Goal: Book appointment/travel/reservation

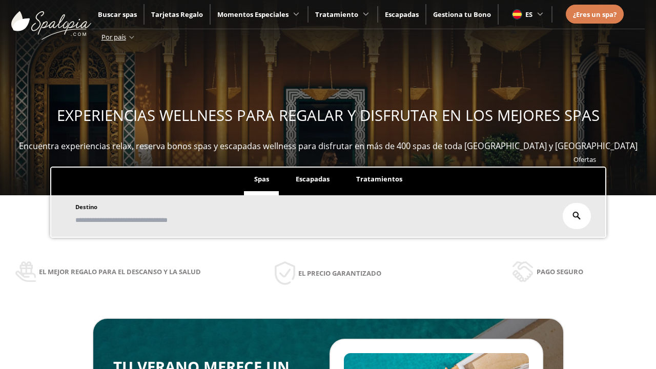
click at [313, 178] on span "Escapadas" at bounding box center [313, 178] width 34 height 9
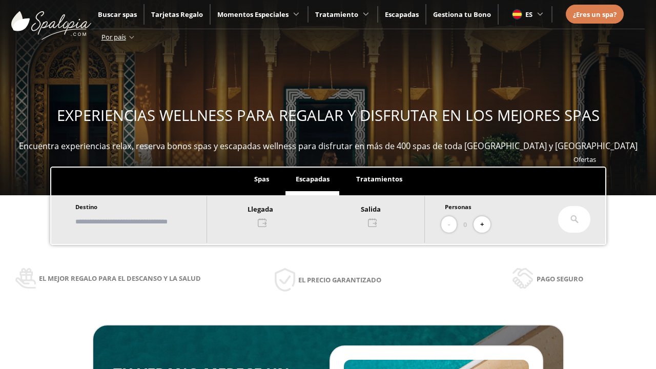
click at [139, 220] on input "text" at bounding box center [136, 222] width 128 height 18
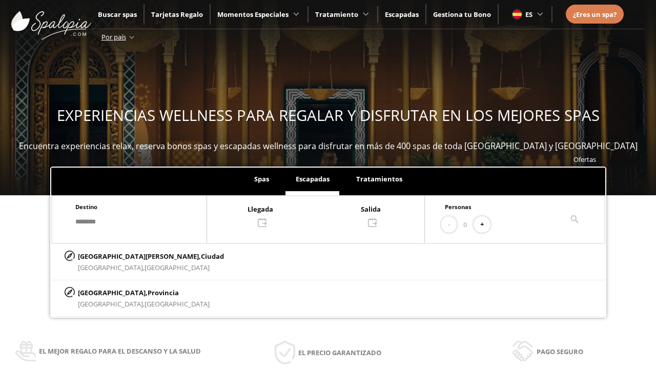
click at [320, 214] on div at bounding box center [315, 215] width 217 height 25
click at [248, 133] on div "14" at bounding box center [240, 140] width 18 height 18
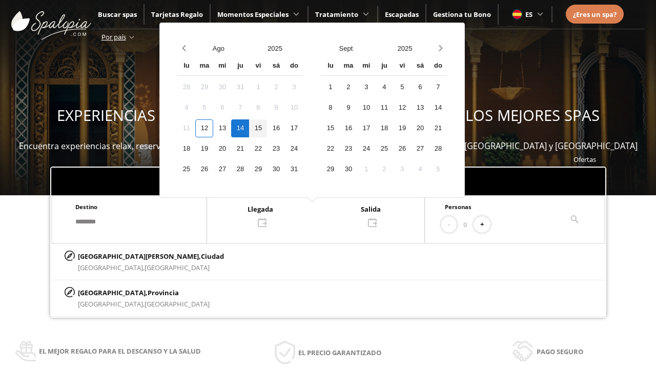
click at [266, 127] on div "15" at bounding box center [258, 128] width 18 height 18
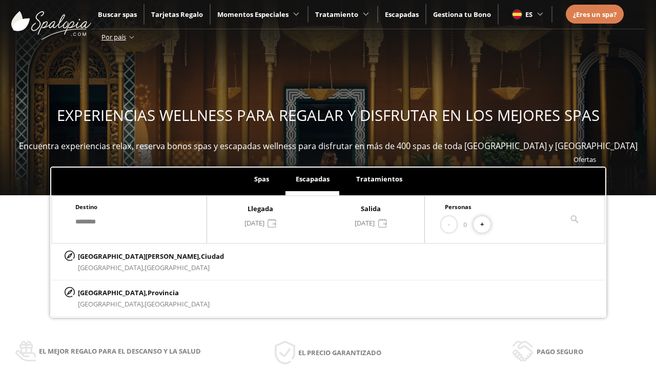
click at [483, 223] on button "+" at bounding box center [482, 224] width 17 height 17
click at [129, 255] on p "[GEOGRAPHIC_DATA][PERSON_NAME], [GEOGRAPHIC_DATA]" at bounding box center [151, 256] width 146 height 11
type input "**********"
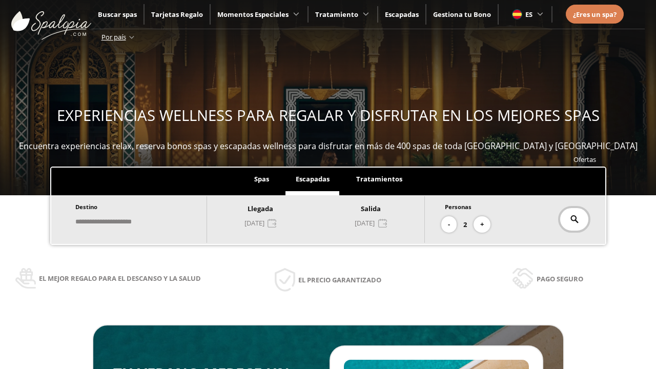
click at [571, 218] on icon at bounding box center [575, 219] width 8 height 8
